Goal: Transaction & Acquisition: Book appointment/travel/reservation

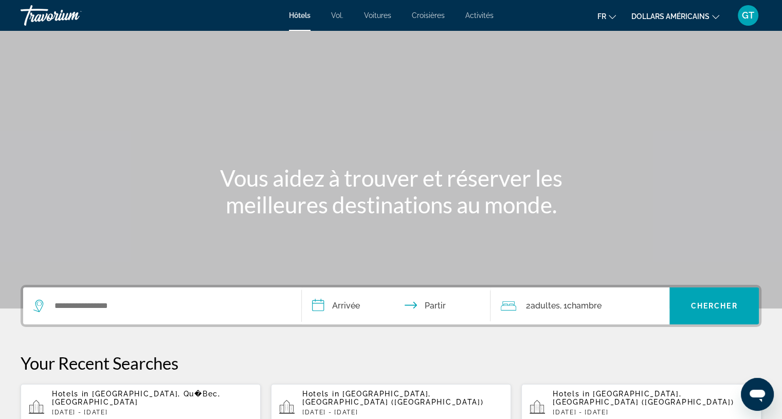
click at [553, 16] on div "fr Anglais Espagnol Français italien Portugais russe dollars américains USD ($)…" at bounding box center [633, 16] width 258 height 22
click at [664, 16] on font "dollars américains" at bounding box center [670, 16] width 78 height 8
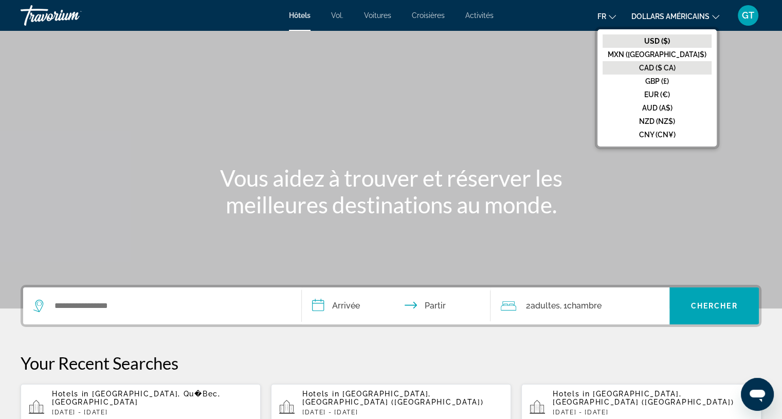
click at [668, 70] on font "CAD ($ CA)" at bounding box center [657, 68] width 36 height 8
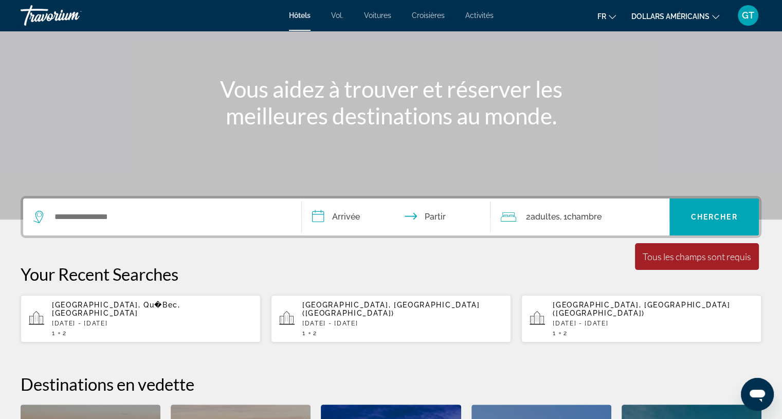
scroll to position [103, 0]
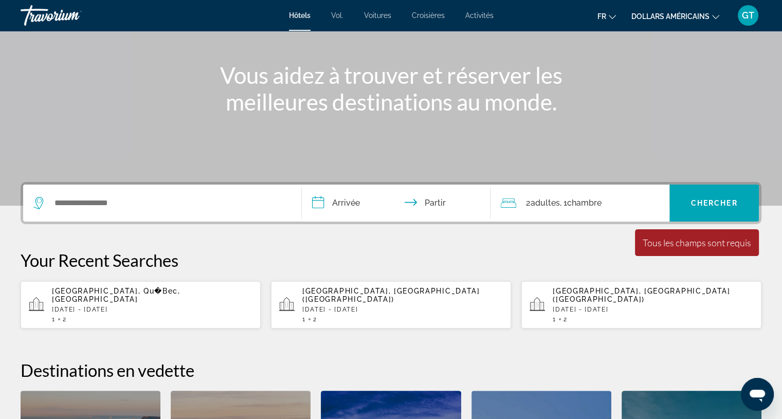
click at [411, 306] on p "[DATE] - [DATE]" at bounding box center [402, 309] width 200 height 7
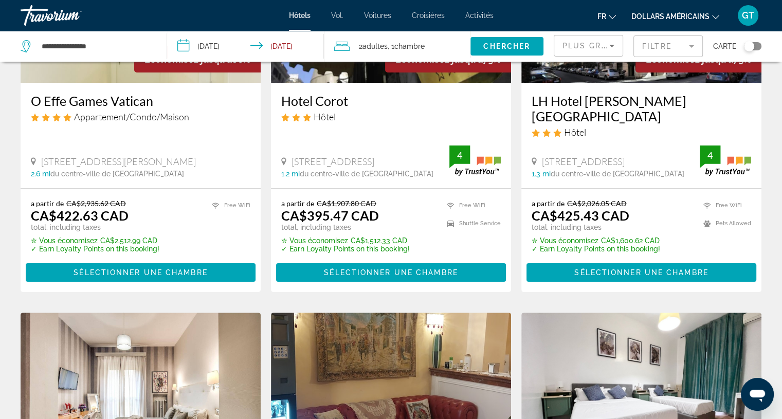
scroll to position [51, 0]
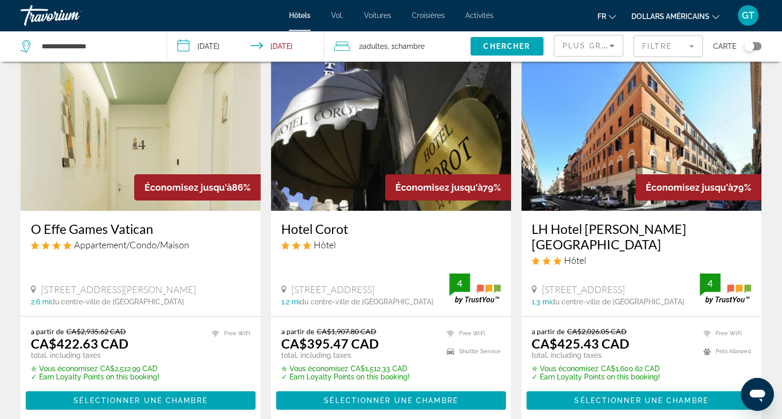
click at [606, 47] on icon "Sort by" at bounding box center [611, 46] width 12 height 12
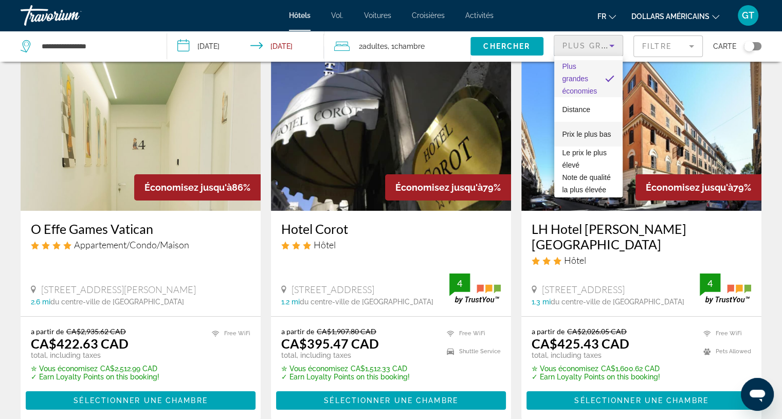
click at [594, 133] on span "Prix ​​le plus bas" at bounding box center [586, 134] width 49 height 12
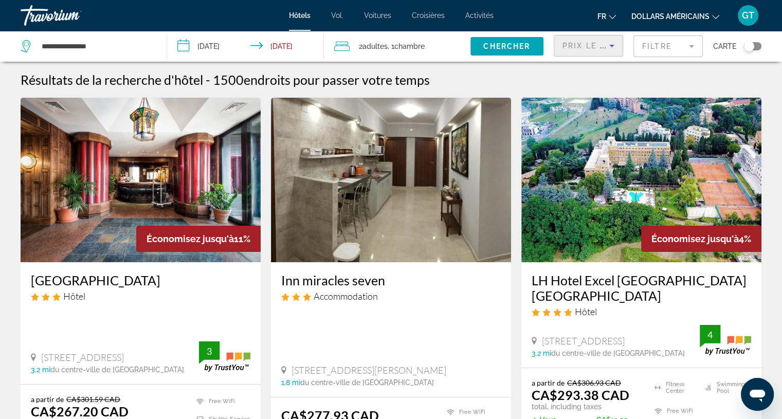
click at [673, 51] on mat-form-field "Filtre" at bounding box center [667, 46] width 69 height 22
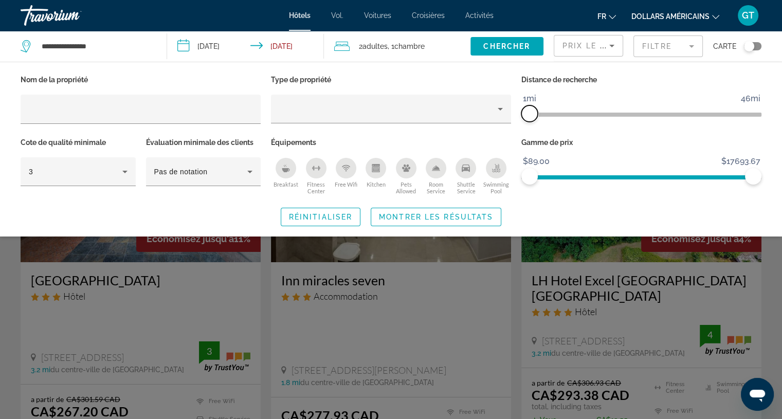
drag, startPoint x: 754, startPoint y: 110, endPoint x: 522, endPoint y: 118, distance: 232.4
click at [522, 118] on span "ngx-slider" at bounding box center [529, 113] width 16 height 16
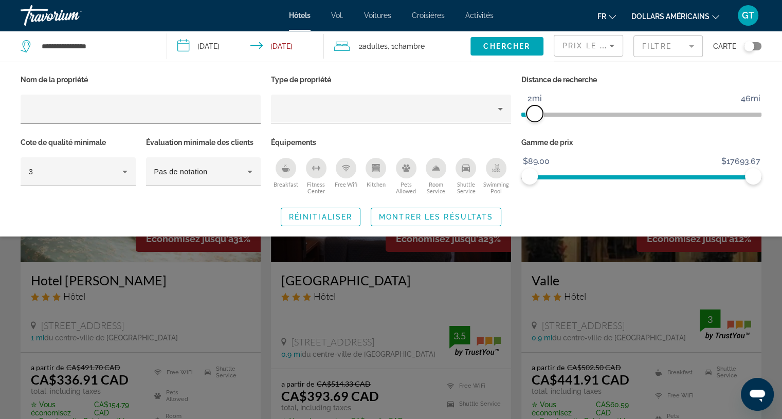
click at [532, 112] on span "ngx-slider" at bounding box center [534, 113] width 16 height 16
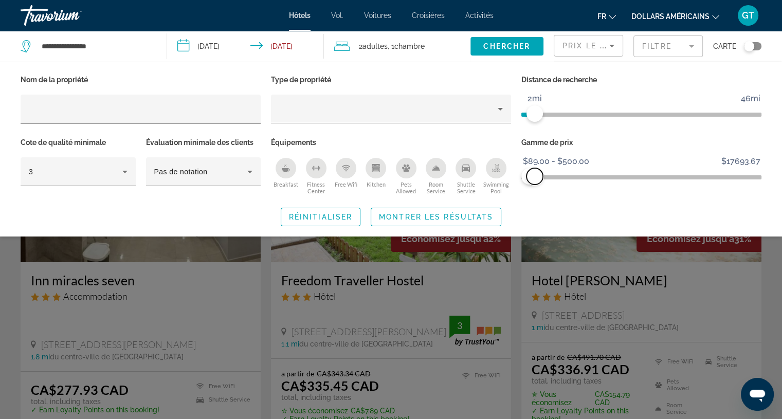
drag, startPoint x: 754, startPoint y: 171, endPoint x: 534, endPoint y: 184, distance: 220.4
click at [534, 184] on div "Gamme de prix $89.00 $17693.67 $89.00 $500.00 $89.00 - $500.00" at bounding box center [641, 166] width 250 height 62
click at [513, 48] on span "Chercher" at bounding box center [506, 46] width 47 height 8
click at [456, 220] on span "Montrer les résultats" at bounding box center [436, 217] width 114 height 8
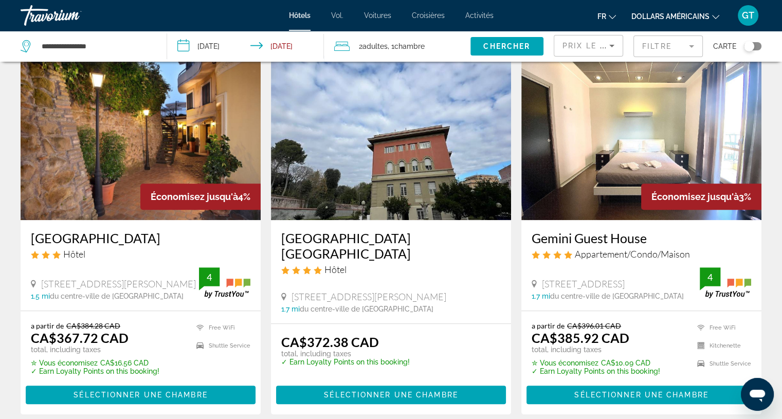
scroll to position [874, 0]
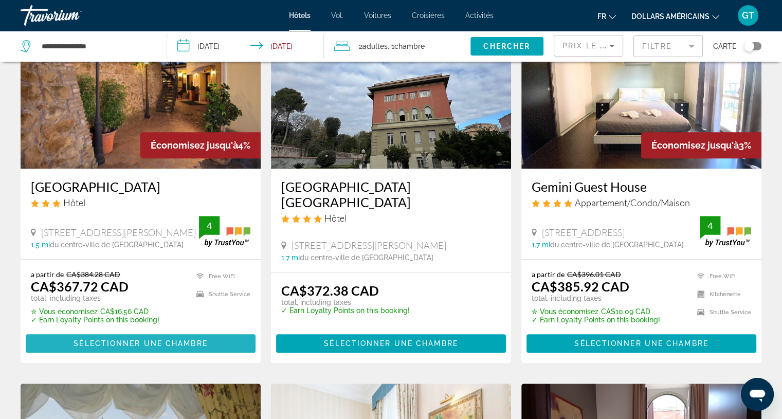
click at [158, 341] on span "Sélectionner une chambre" at bounding box center [140, 343] width 134 height 8
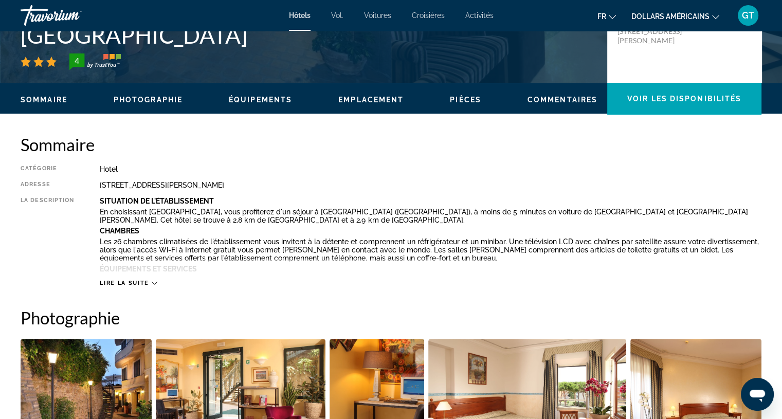
scroll to position [257, 0]
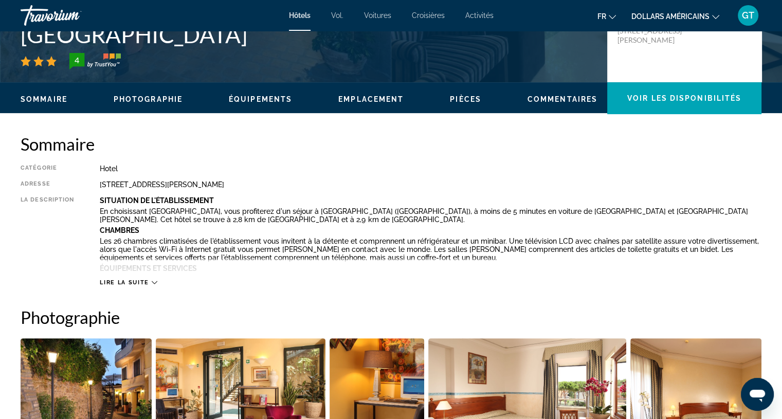
click at [146, 279] on button "Lire la suite" at bounding box center [128, 283] width 57 height 8
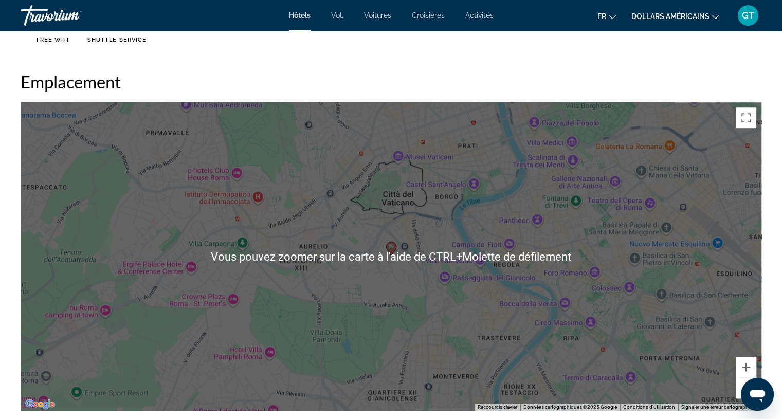
scroll to position [1028, 0]
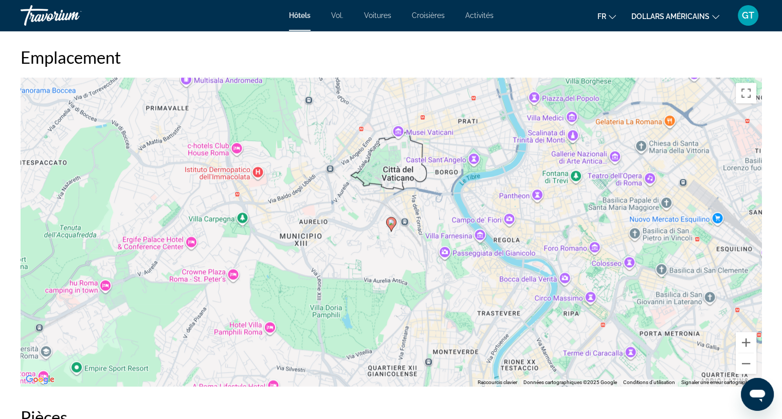
click at [404, 224] on div "Pour activer le glissement avec le clavier, appuyez sur Alt+Entrée. Une fois ce…" at bounding box center [391, 232] width 741 height 308
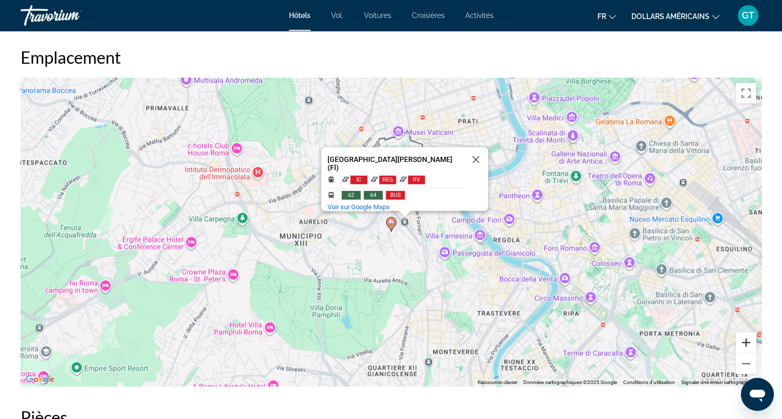
click at [743, 344] on button "Zoom avant" at bounding box center [745, 342] width 21 height 21
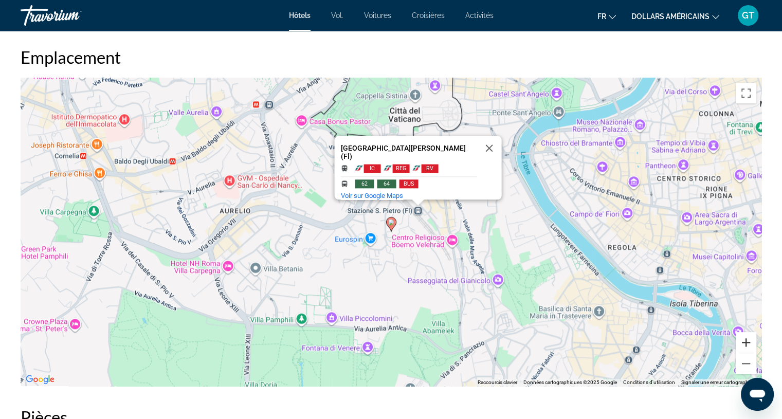
click at [743, 344] on button "Zoom avant" at bounding box center [745, 342] width 21 height 21
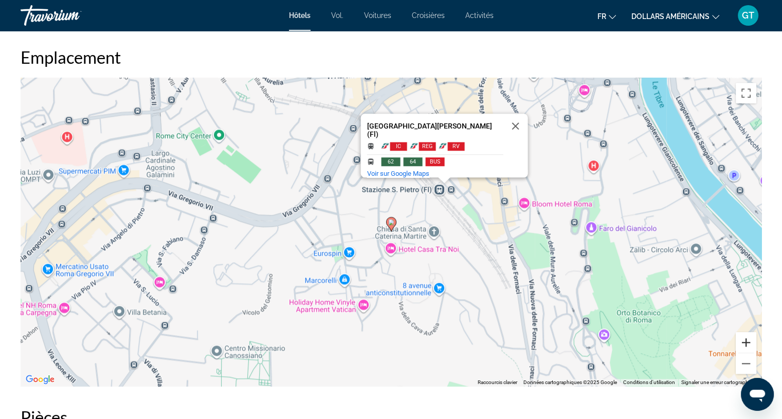
click at [743, 344] on button "Zoom avant" at bounding box center [745, 342] width 21 height 21
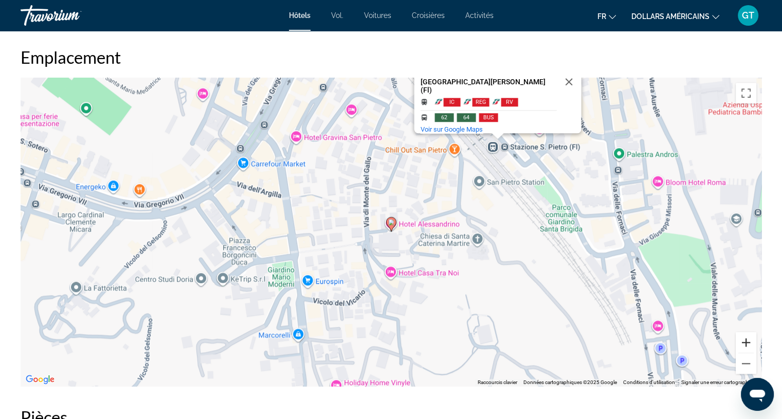
click at [742, 343] on button "Zoom avant" at bounding box center [745, 342] width 21 height 21
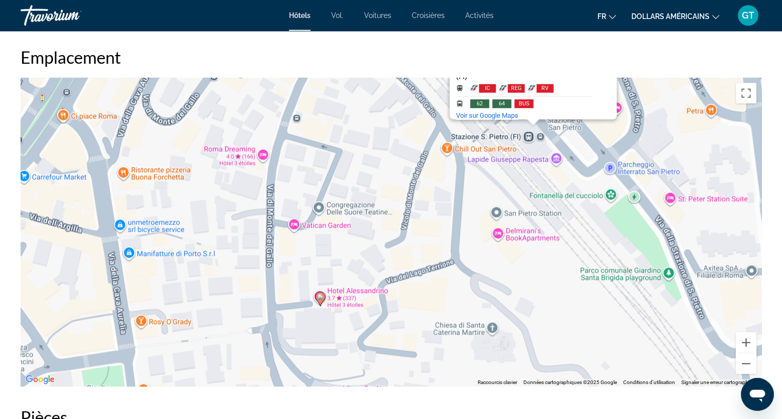
drag, startPoint x: 475, startPoint y: 246, endPoint x: 403, endPoint y: 322, distance: 105.1
click at [403, 322] on div "Pour activer le glissement avec le clavier, appuyez sur Alt+Entrée. Une fois ce…" at bounding box center [391, 232] width 741 height 308
click at [527, 137] on div "Pour activer le glissement avec le clavier, appuyez sur Alt+Entrée. Une fois ce…" at bounding box center [391, 232] width 741 height 308
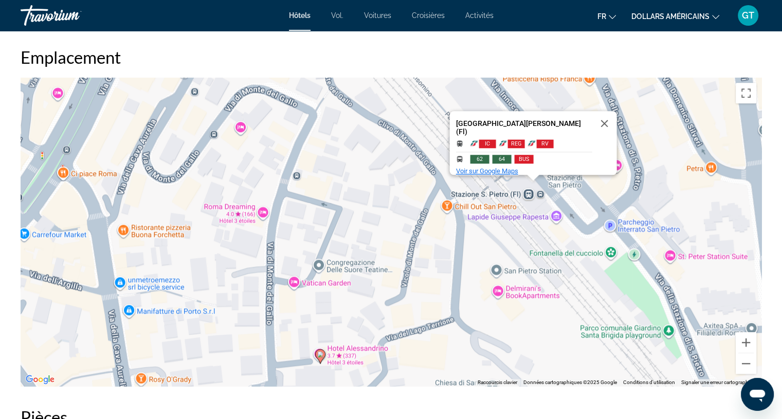
click at [512, 167] on span "Voir sur Google Maps" at bounding box center [486, 171] width 62 height 8
click at [592, 121] on button "Fermer" at bounding box center [604, 123] width 25 height 25
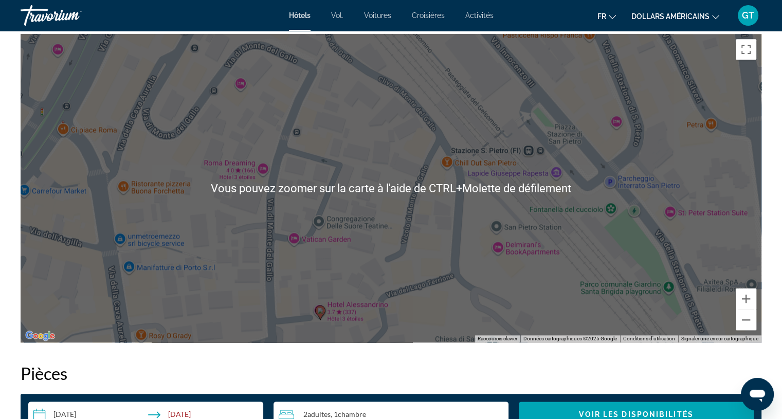
scroll to position [1079, 0]
